Goal: Task Accomplishment & Management: Use online tool/utility

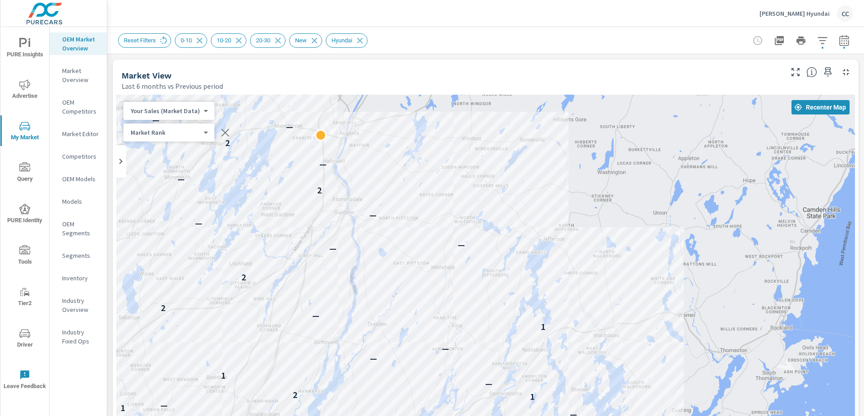
scroll to position [1226, 0]
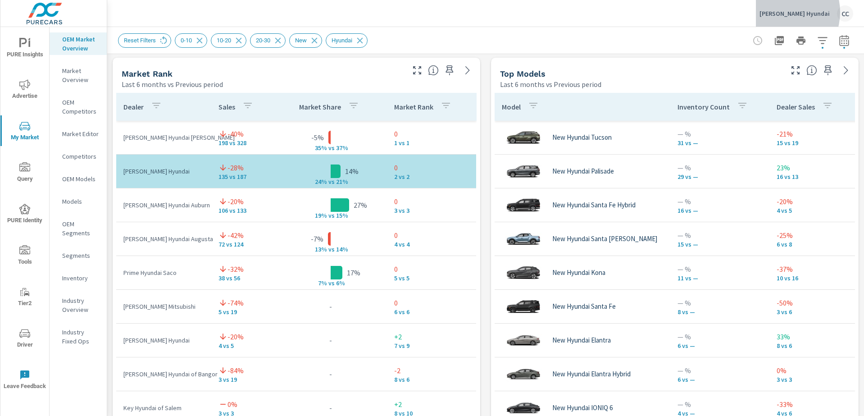
click at [798, 12] on p "[PERSON_NAME] Hyundai" at bounding box center [795, 13] width 70 height 8
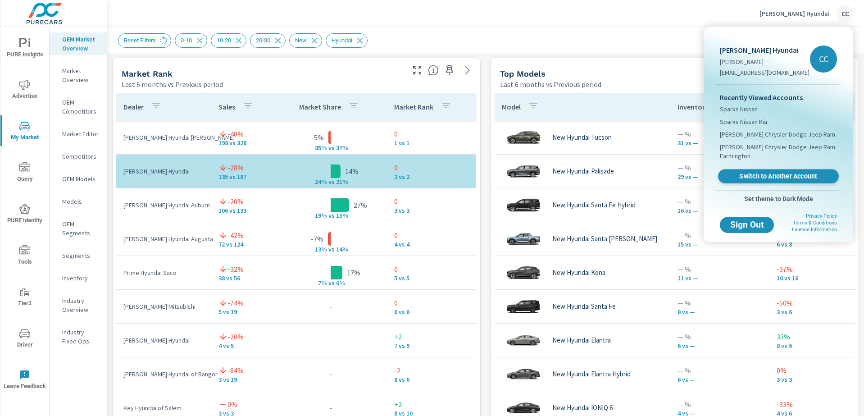
click at [792, 176] on span "Switch to Another Account" at bounding box center [778, 176] width 110 height 9
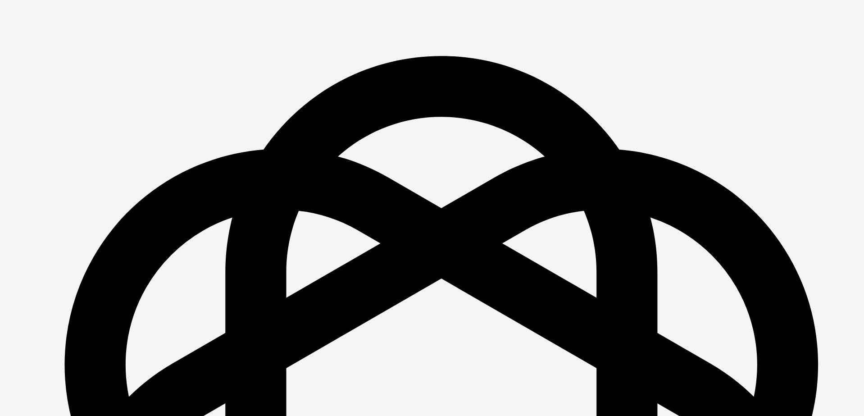
scroll to position [1266, 0]
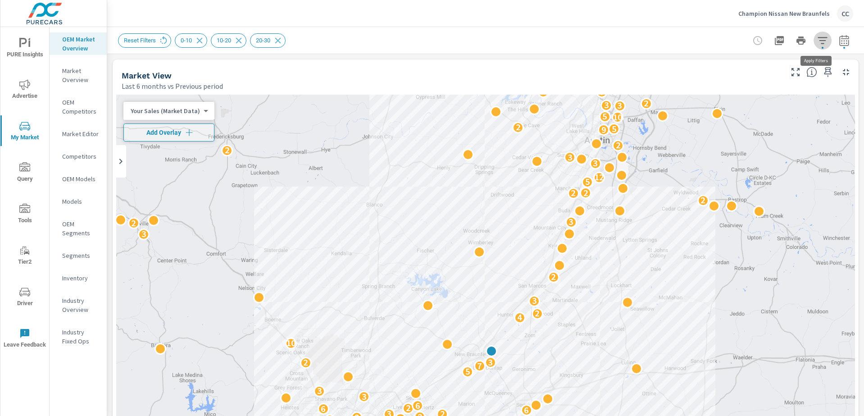
click at [818, 41] on icon "button" at bounding box center [823, 40] width 11 height 11
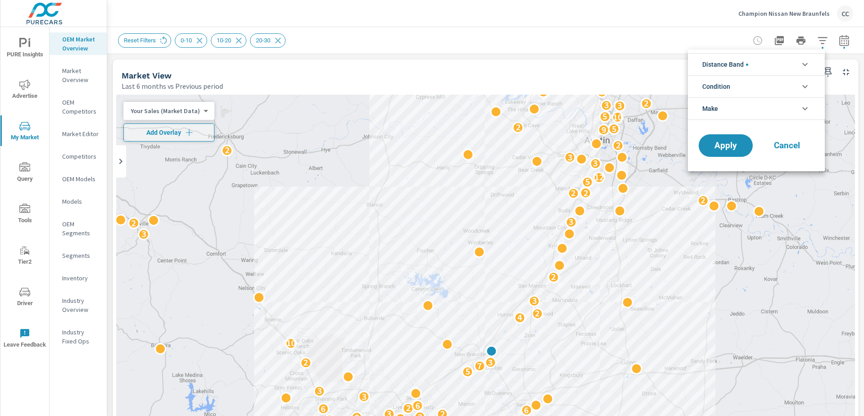
scroll to position [41, 0]
click at [763, 64] on li "Distance Band" at bounding box center [756, 64] width 137 height 22
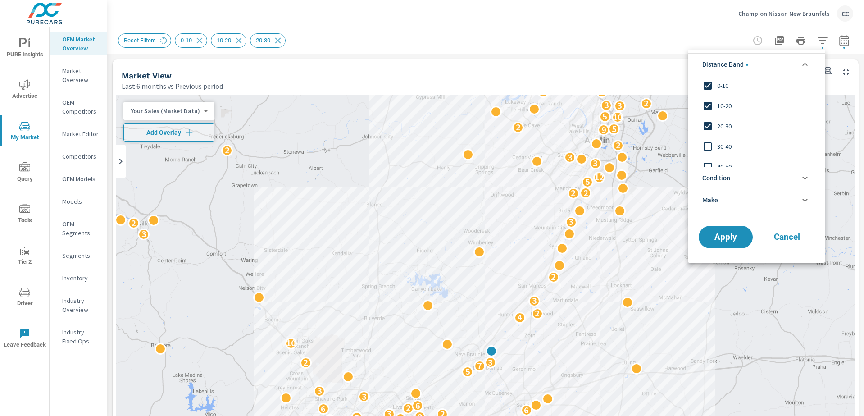
scroll to position [0, 0]
click at [726, 176] on span "Condition" at bounding box center [717, 178] width 28 height 22
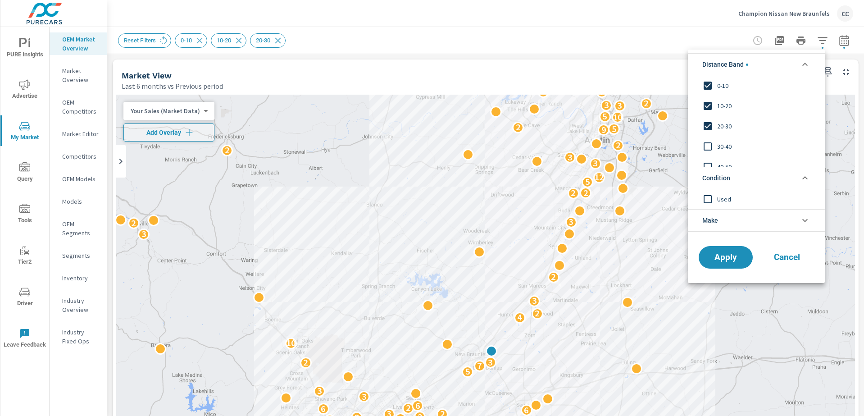
click at [617, 36] on div at bounding box center [432, 208] width 864 height 416
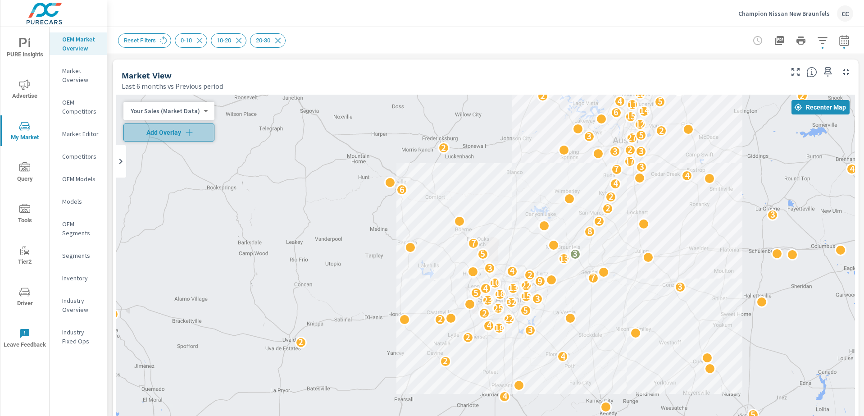
click at [180, 132] on span "Add Overlay" at bounding box center [169, 132] width 83 height 9
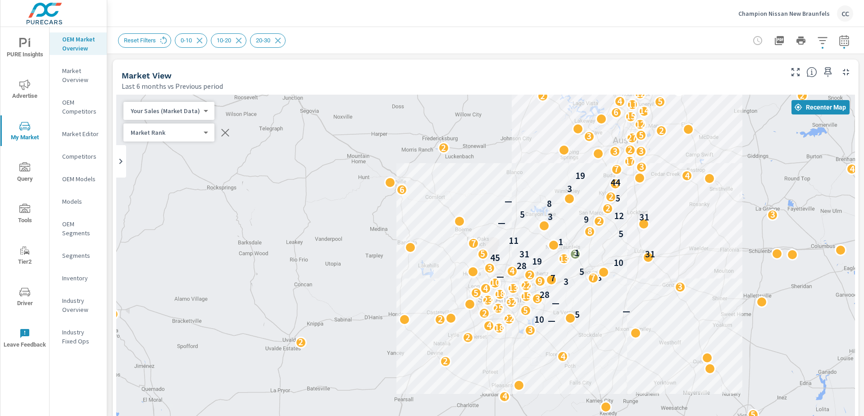
click at [182, 132] on body "PURE Insights Advertise My Market Query Tools Tier2 Driver Leave Feedback OEM M…" at bounding box center [432, 208] width 864 height 416
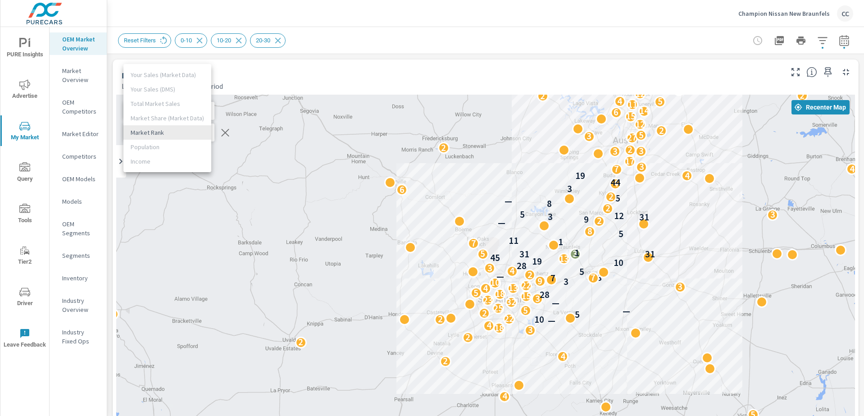
click at [338, 45] on div at bounding box center [432, 208] width 864 height 416
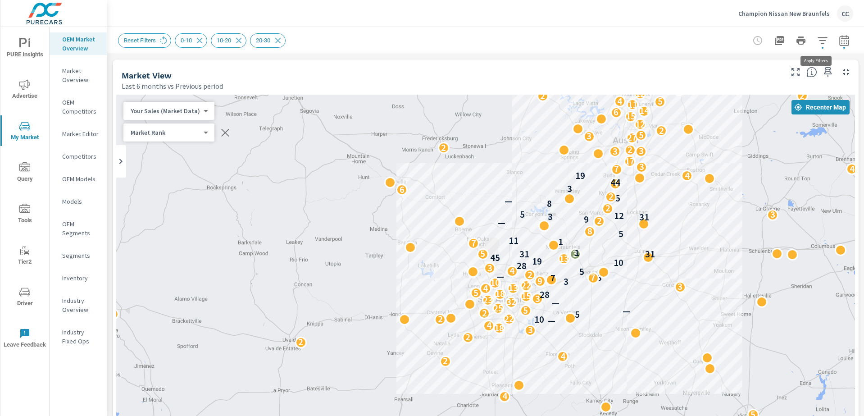
click at [821, 39] on icon "button" at bounding box center [823, 40] width 11 height 11
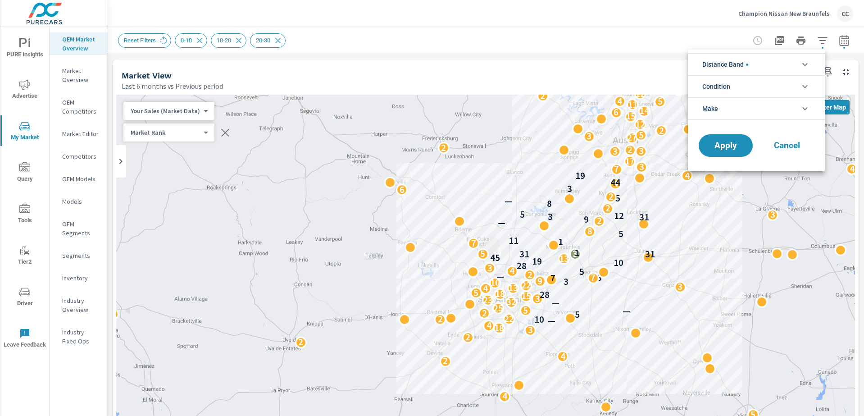
scroll to position [41, 0]
click at [780, 68] on li "Distance Band" at bounding box center [756, 64] width 137 height 22
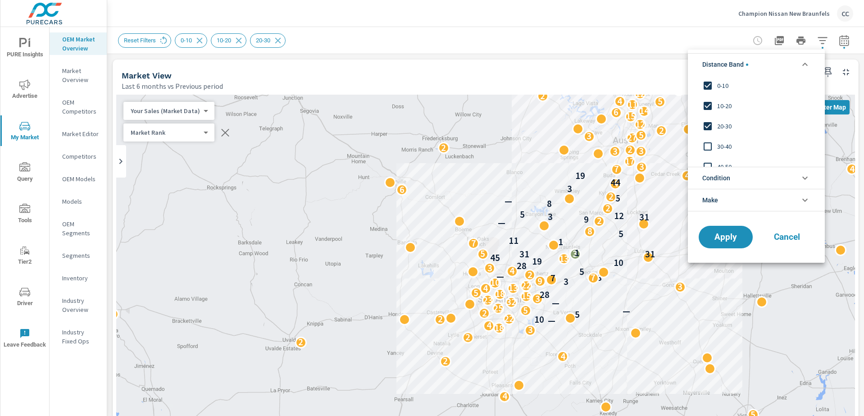
scroll to position [0, 0]
click at [738, 180] on li "Condition" at bounding box center [756, 178] width 137 height 22
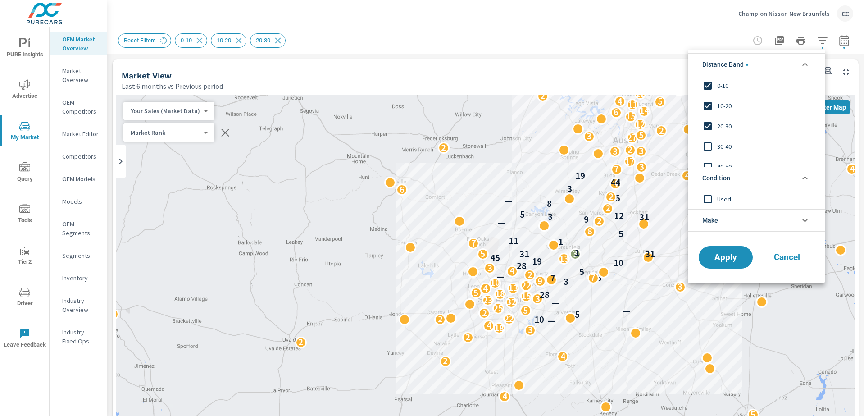
click at [578, 23] on div at bounding box center [432, 208] width 864 height 416
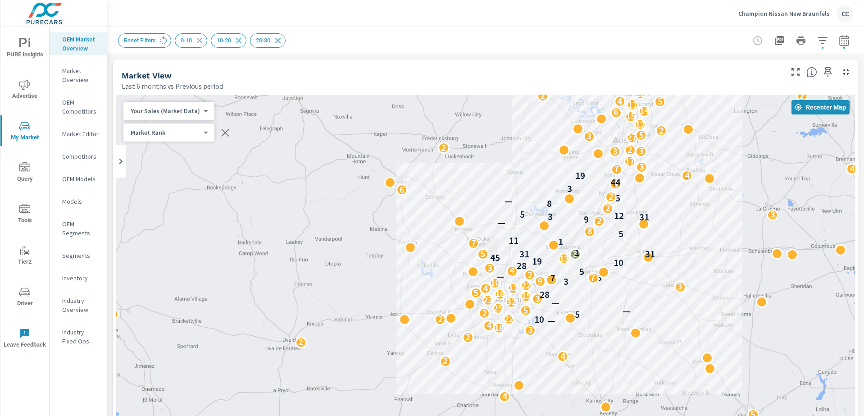
click at [839, 46] on button "button" at bounding box center [845, 41] width 18 height 18
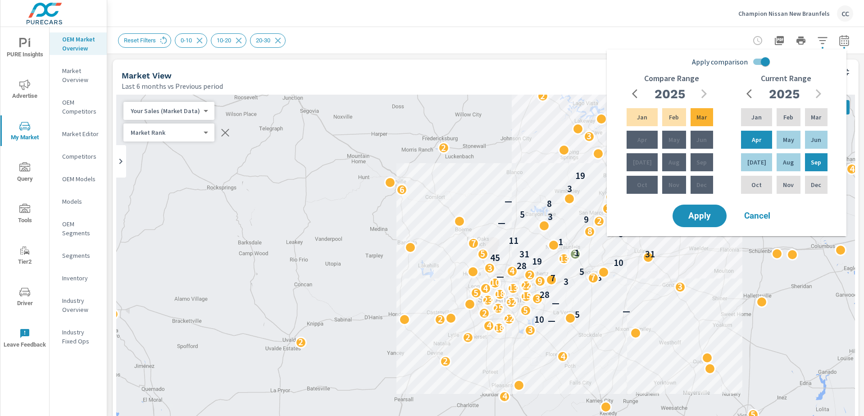
click at [763, 61] on input "Apply comparison" at bounding box center [765, 61] width 51 height 17
checkbox input "false"
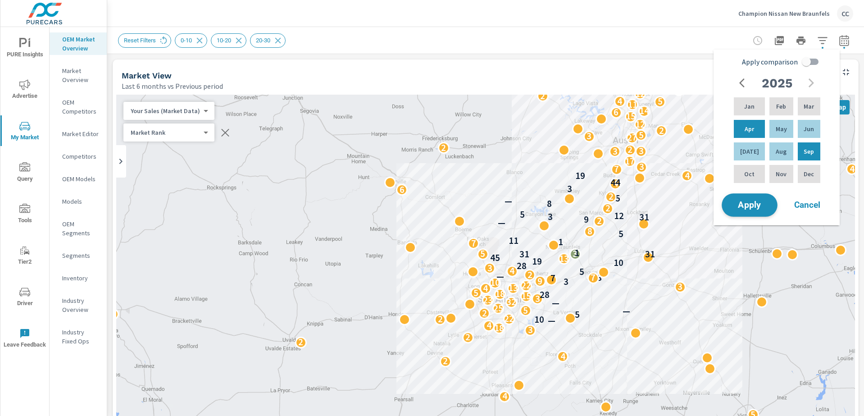
click at [759, 204] on span "Apply" at bounding box center [749, 205] width 37 height 9
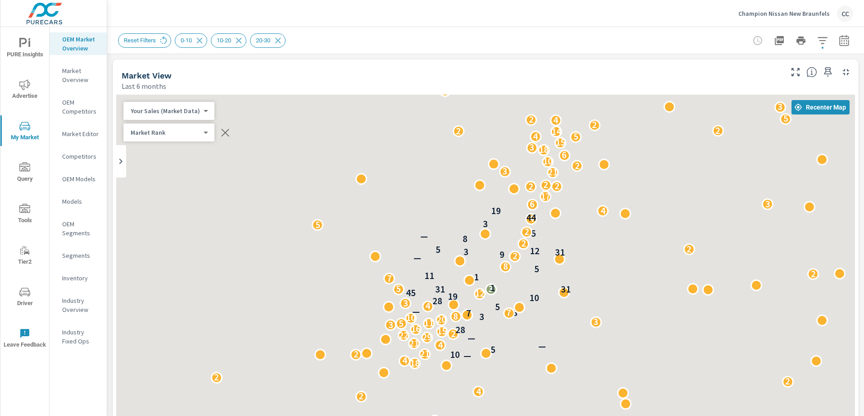
click at [793, 16] on p "Champion Nissan New Braunfels" at bounding box center [784, 13] width 91 height 8
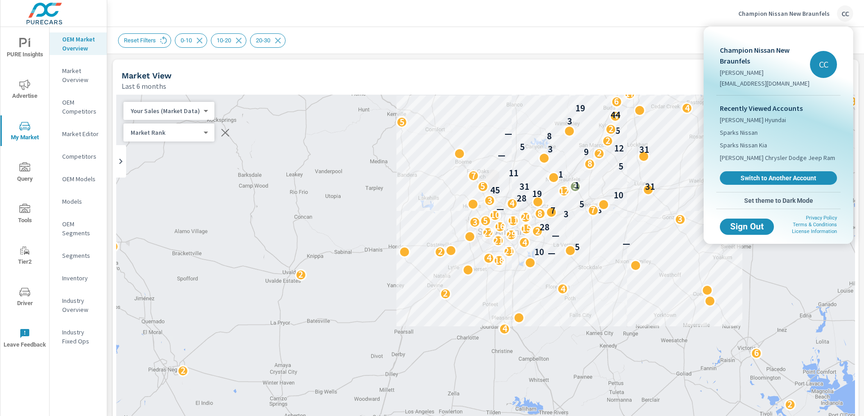
click at [545, 38] on div at bounding box center [432, 208] width 864 height 416
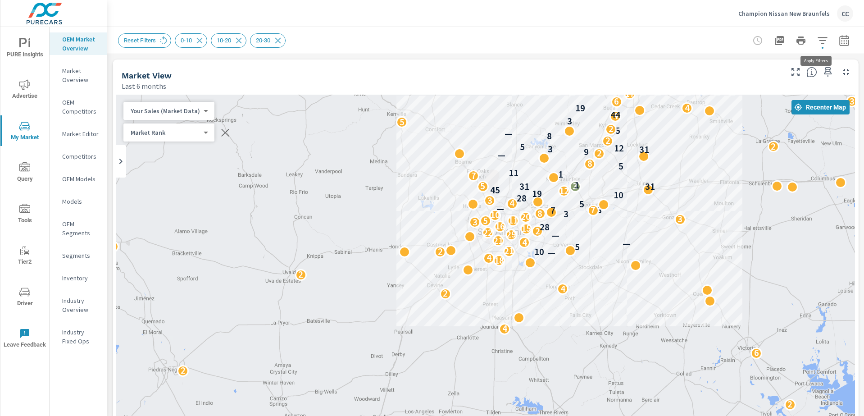
click at [818, 41] on icon "button" at bounding box center [823, 40] width 11 height 11
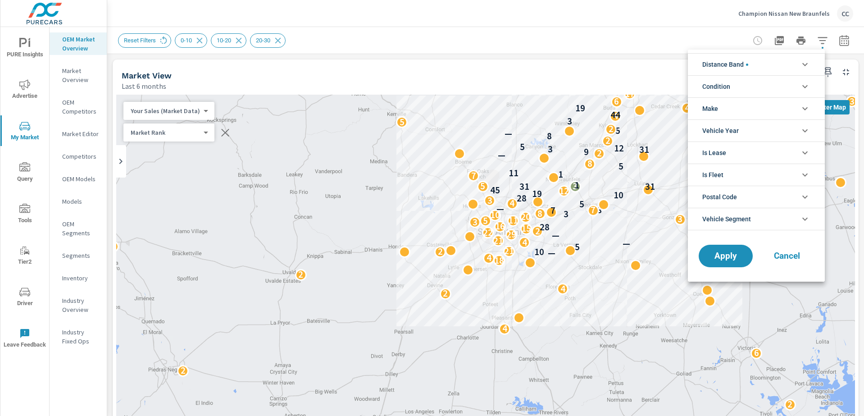
scroll to position [41, 0]
click at [742, 104] on li "Make" at bounding box center [756, 108] width 137 height 22
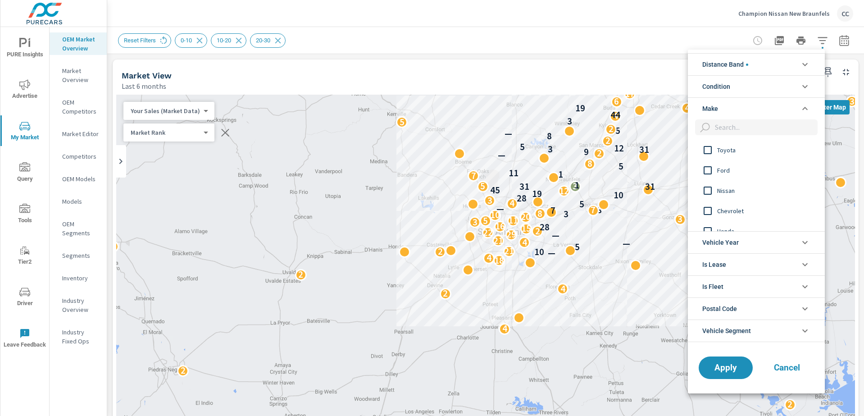
click at [742, 104] on li "Make" at bounding box center [756, 108] width 137 height 22
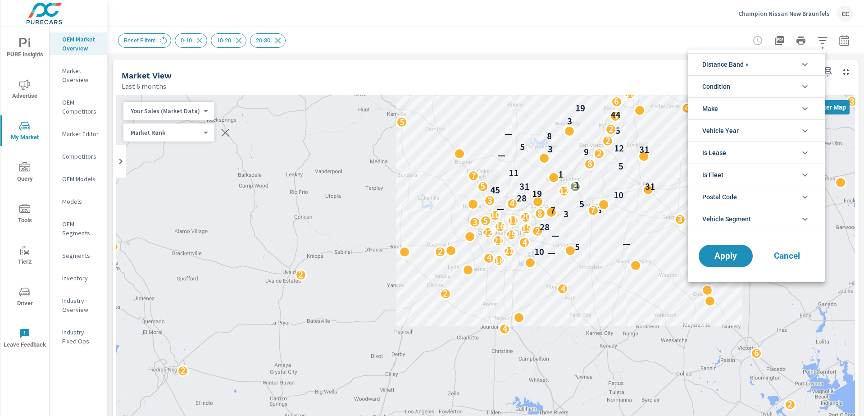
click at [743, 85] on li "Condition" at bounding box center [756, 86] width 137 height 22
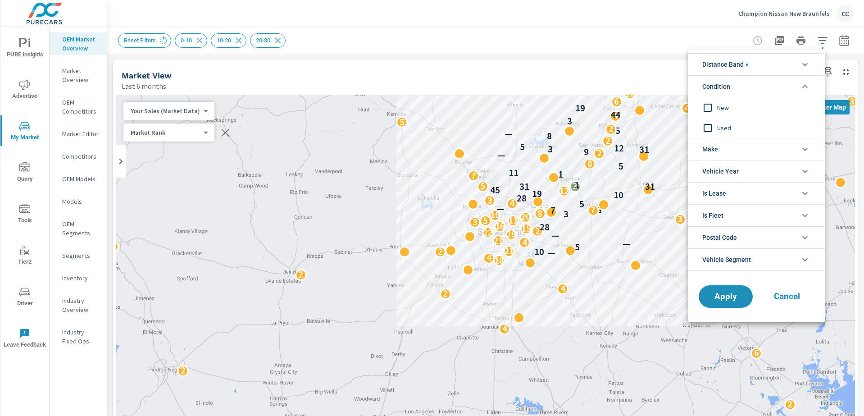
click at [570, 51] on div at bounding box center [432, 208] width 864 height 416
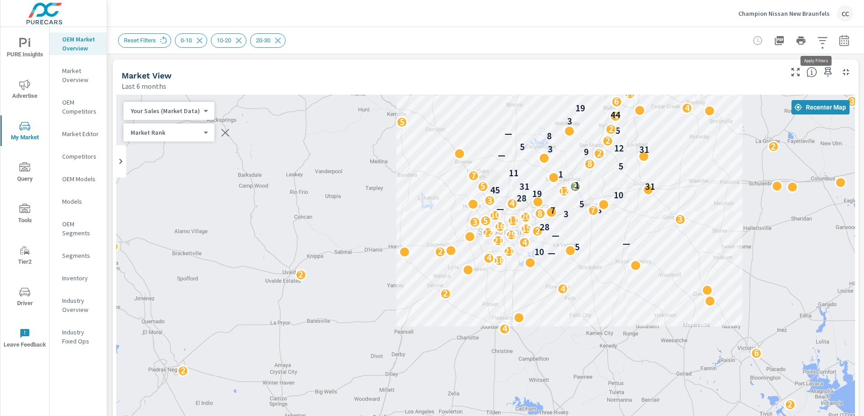
click at [818, 43] on icon "button" at bounding box center [822, 40] width 9 height 7
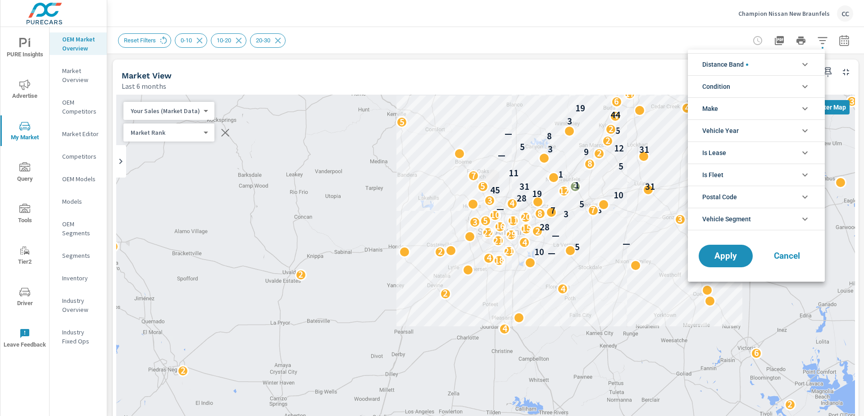
click at [776, 67] on li "Distance Band" at bounding box center [756, 64] width 137 height 22
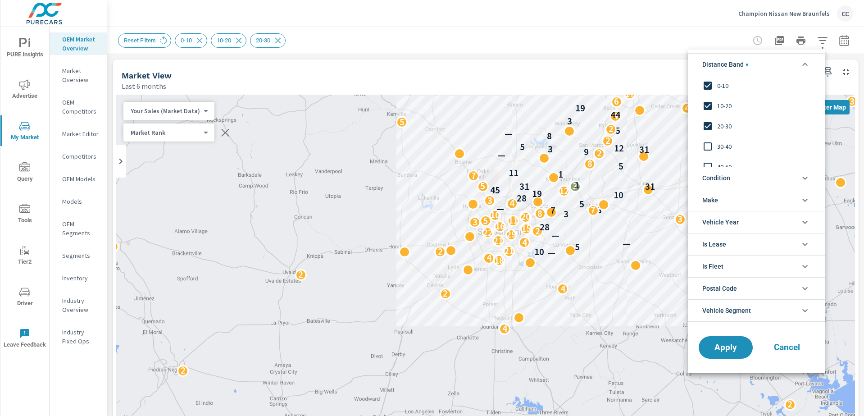
scroll to position [0, 0]
click at [723, 176] on span "Condition" at bounding box center [717, 178] width 28 height 22
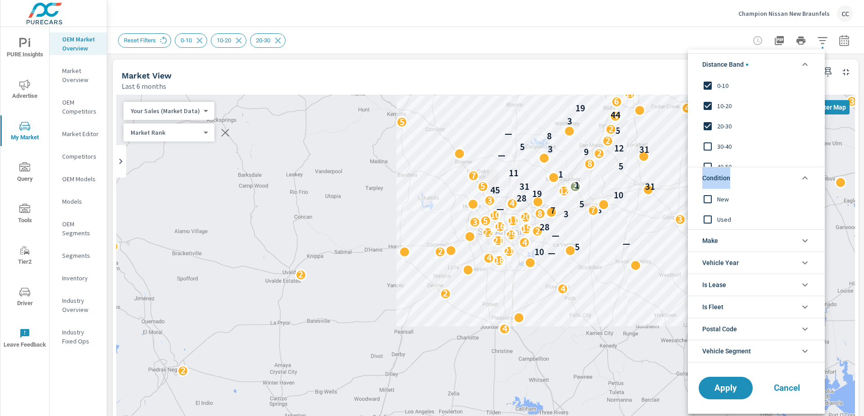
type textarea "Condition"
click at [723, 176] on span "Condition" at bounding box center [717, 178] width 28 height 22
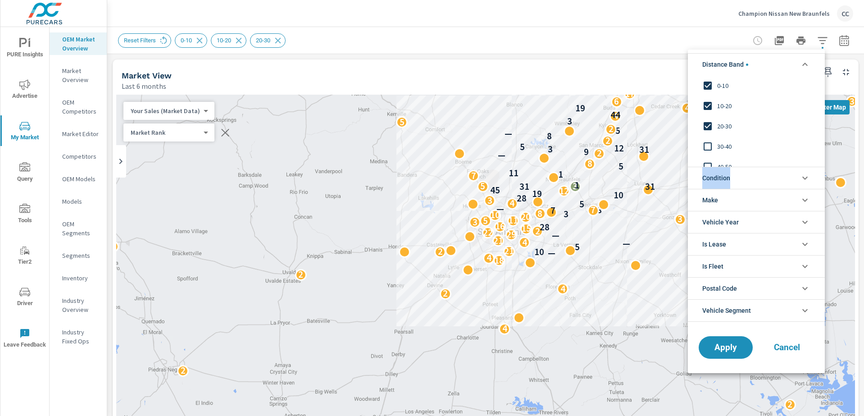
click at [724, 181] on span "Condition" at bounding box center [717, 178] width 28 height 22
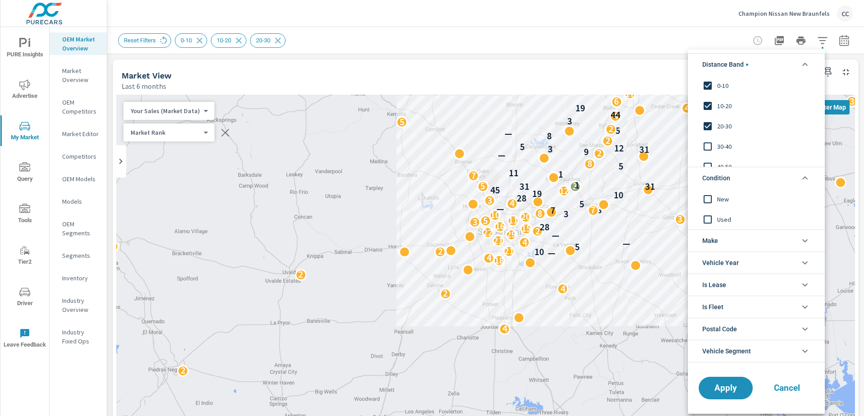
click at [709, 200] on input "filter options" at bounding box center [708, 198] width 19 height 19
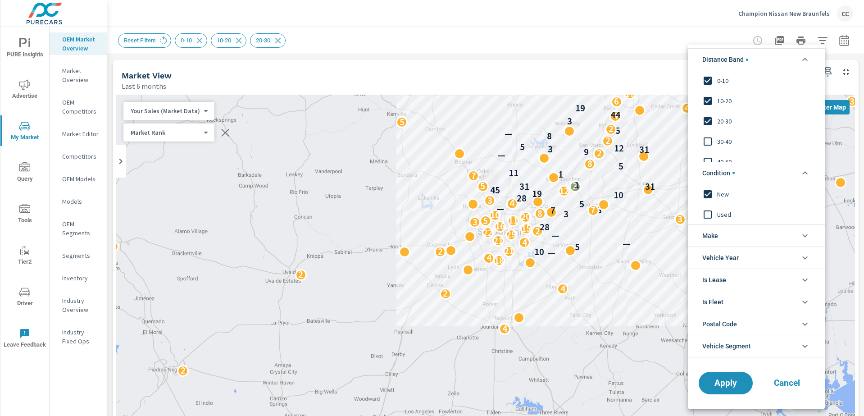
click at [717, 238] on span "Make" at bounding box center [711, 236] width 16 height 22
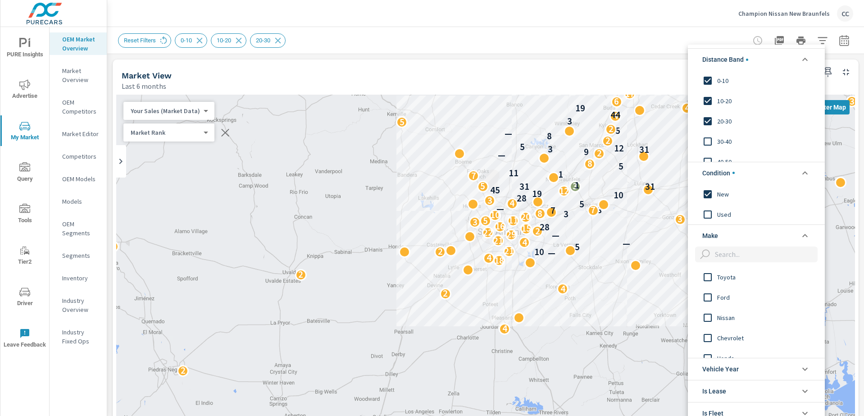
click at [709, 315] on input "filter options" at bounding box center [708, 317] width 19 height 19
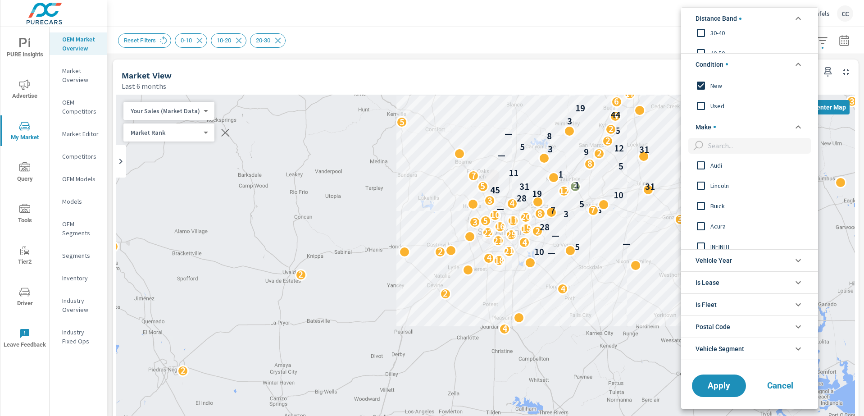
scroll to position [74, 0]
click at [713, 380] on span "Apply" at bounding box center [719, 383] width 37 height 9
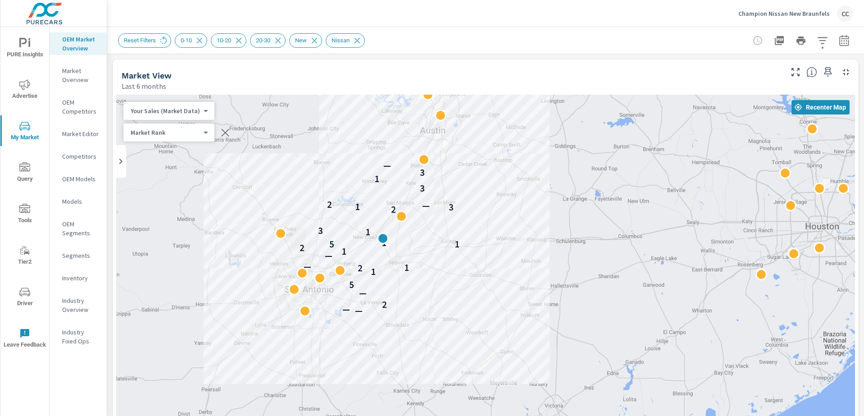
drag, startPoint x: 702, startPoint y: 257, endPoint x: 508, endPoint y: 315, distance: 202.3
click at [508, 315] on div "— — 2 — 5 1 2 1 — — 1 2 5 1 1 1 3 2 3 1 — 2 3 1 3 —" at bounding box center [485, 278] width 739 height 366
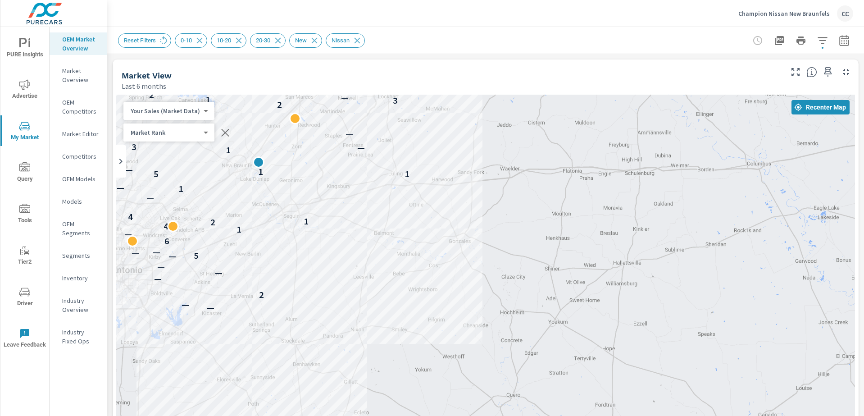
drag, startPoint x: 640, startPoint y: 332, endPoint x: 565, endPoint y: 257, distance: 106.1
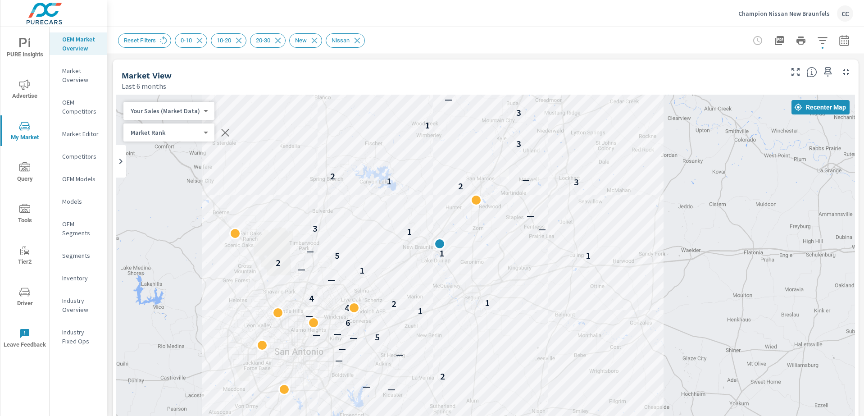
drag, startPoint x: 493, startPoint y: 189, endPoint x: 676, endPoint y: 273, distance: 201.3
click at [676, 273] on div "— — 2 — — — — 5 — — 6 — 1 4 2 1 4 — 1 — 2 5 1 1 — 1 — 3 — 2 3 1 — 2 3 1 3 —" at bounding box center [485, 278] width 739 height 366
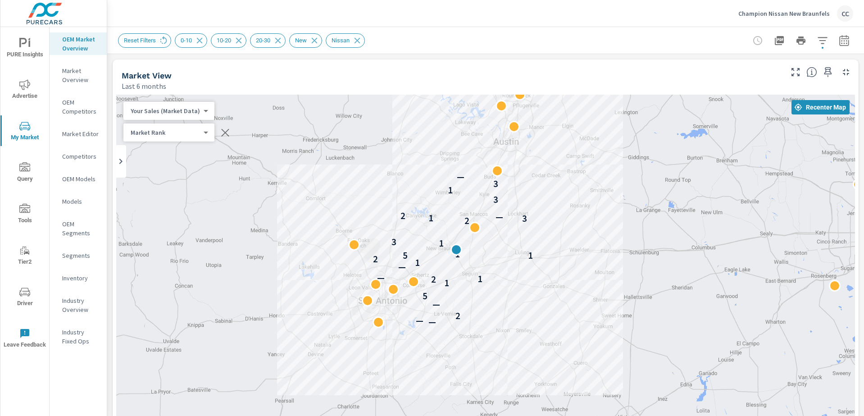
drag, startPoint x: 695, startPoint y: 283, endPoint x: 588, endPoint y: 271, distance: 107.5
click at [839, 43] on icon "button" at bounding box center [844, 40] width 11 height 11
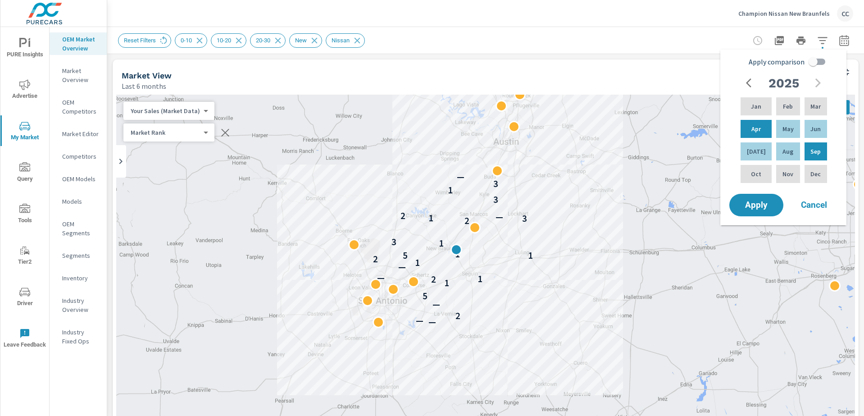
click at [807, 61] on input "Apply comparison" at bounding box center [813, 61] width 51 height 17
checkbox input "true"
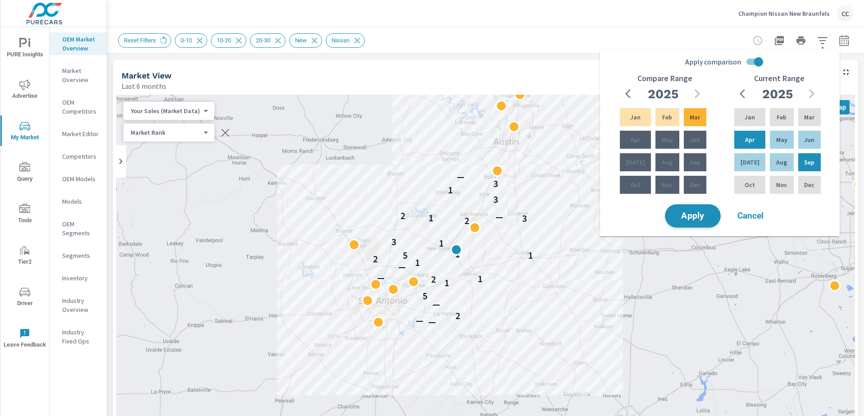
click at [701, 215] on span "Apply" at bounding box center [693, 216] width 37 height 9
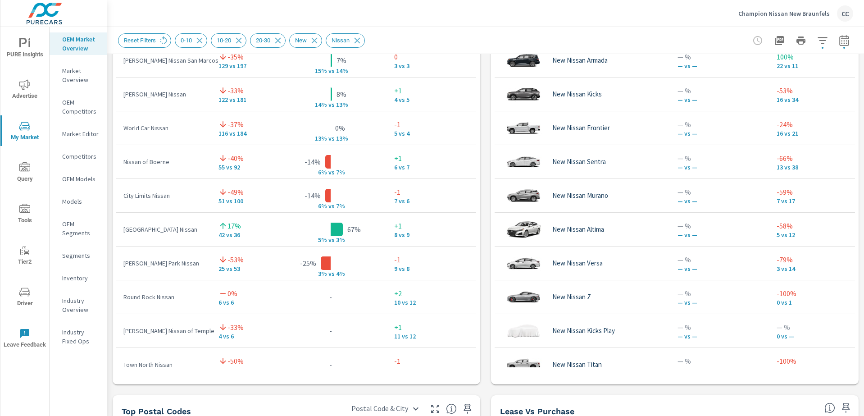
scroll to position [728, 0]
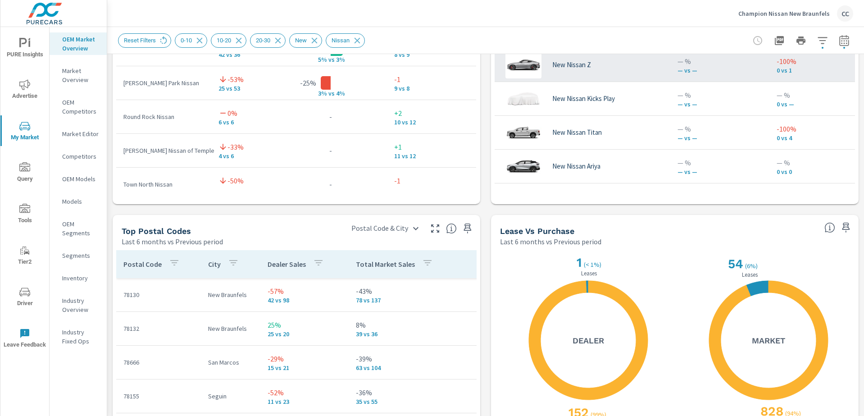
scroll to position [907, 0]
